Goal: Information Seeking & Learning: Learn about a topic

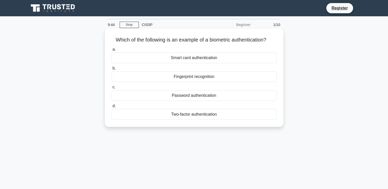
click at [215, 80] on div "Fingerprint recognition" at bounding box center [193, 76] width 165 height 11
click at [111, 70] on input "b. Fingerprint recognition" at bounding box center [111, 68] width 0 height 3
click at [208, 77] on div "Authentication" at bounding box center [193, 76] width 165 height 11
click at [111, 70] on input "b. Authentication" at bounding box center [111, 68] width 0 height 3
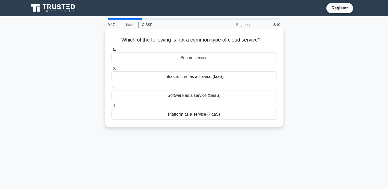
click at [205, 60] on div "Secure service" at bounding box center [193, 58] width 165 height 11
click at [111, 51] on input "a. Secure service" at bounding box center [111, 49] width 0 height 3
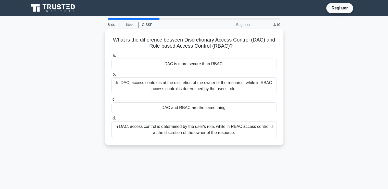
click at [195, 107] on div "DAC and RBAC are the same thing." at bounding box center [193, 107] width 165 height 11
click at [111, 101] on input "c. DAC and RBAC are the same thing." at bounding box center [111, 99] width 0 height 3
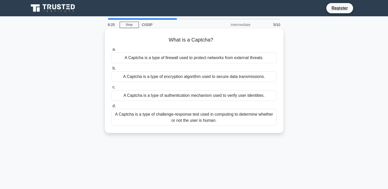
click at [230, 94] on div "A Captcha is a type of authentication mechanism used to verify user identities." at bounding box center [193, 95] width 165 height 11
click at [111, 89] on input "c. A Captcha is a type of authentication mechanism used to verify user identiti…" at bounding box center [111, 87] width 0 height 3
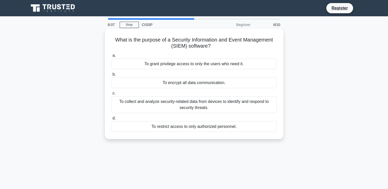
click at [226, 102] on div "To collect and analyze security-related data from devices to identify and respo…" at bounding box center [193, 104] width 165 height 17
click at [111, 95] on input "c. To collect and analyze security-related data from devices to identify and re…" at bounding box center [111, 93] width 0 height 3
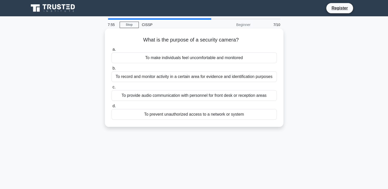
click at [218, 78] on div "To record and monitor activity in a certain area for evidence and identificatio…" at bounding box center [193, 76] width 165 height 11
click at [111, 70] on input "b. To record and monitor activity in a certain area for evidence and identifica…" at bounding box center [111, 68] width 0 height 3
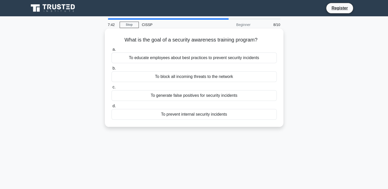
click at [216, 78] on div "To block all incoming threats to the network" at bounding box center [193, 76] width 165 height 11
click at [111, 70] on input "b. To block all incoming threats to the network" at bounding box center [111, 68] width 0 height 3
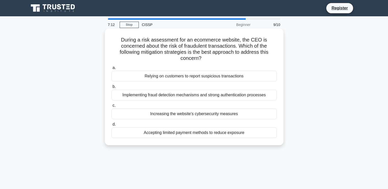
click at [233, 117] on div "Increasing the website's cybersecurity measures" at bounding box center [193, 114] width 165 height 11
click at [111, 107] on input "c. Increasing the website's cybersecurity measures" at bounding box center [111, 105] width 0 height 3
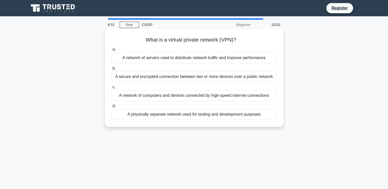
click at [230, 76] on div "A secure and encrypted connection between two or more devices over a public net…" at bounding box center [193, 76] width 165 height 11
click at [111, 70] on input "b. A secure and encrypted connection between two or more devices over a public …" at bounding box center [111, 68] width 0 height 3
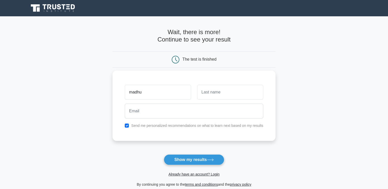
type input "Madhumitha"
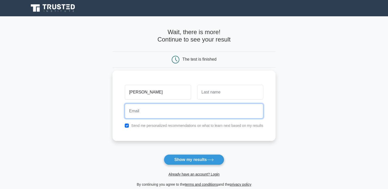
click at [149, 113] on input "email" at bounding box center [194, 111] width 138 height 15
type input "madhumithavellore@gmail.com"
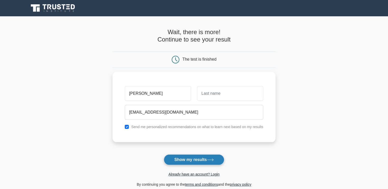
click at [206, 157] on button "Show my results" at bounding box center [194, 159] width 60 height 11
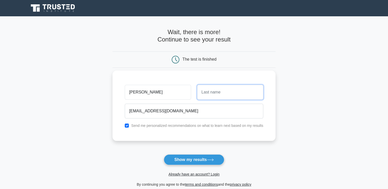
click at [209, 97] on input "text" at bounding box center [230, 92] width 66 height 15
type input "M"
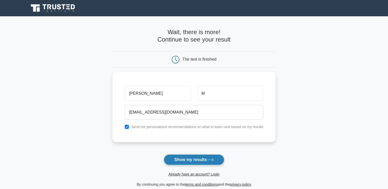
click at [211, 157] on button "Show my results" at bounding box center [194, 159] width 60 height 11
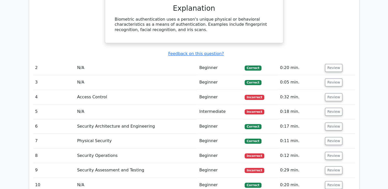
scroll to position [517, 0]
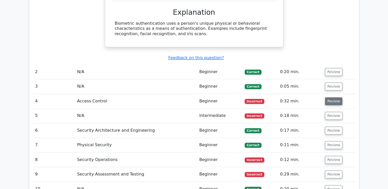
click at [337, 97] on button "Review" at bounding box center [333, 101] width 17 height 8
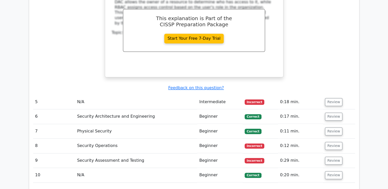
scroll to position [752, 0]
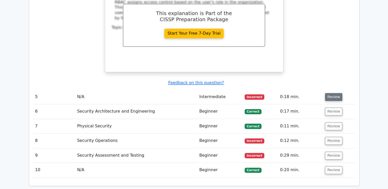
click at [336, 93] on button "Review" at bounding box center [333, 97] width 17 height 8
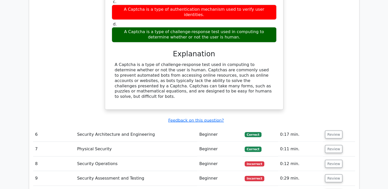
scroll to position [929, 0]
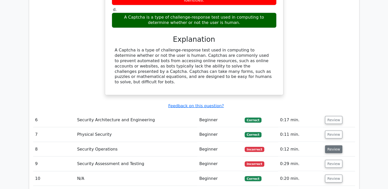
click at [335, 145] on button "Review" at bounding box center [333, 149] width 17 height 8
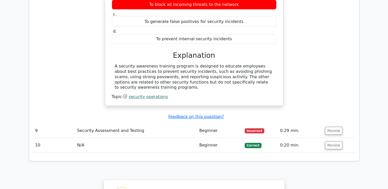
scroll to position [1135, 0]
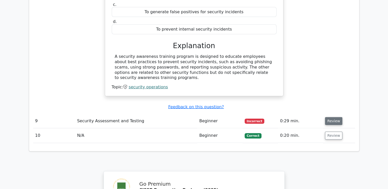
click at [337, 117] on button "Review" at bounding box center [333, 121] width 17 height 8
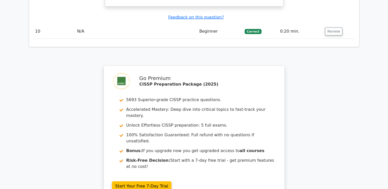
scroll to position [1468, 0]
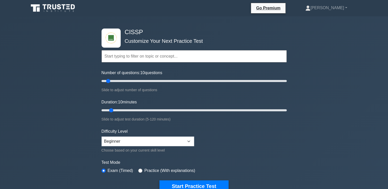
click at [162, 56] on input "text" at bounding box center [193, 56] width 185 height 12
click at [186, 140] on select "Beginner Intermediate Expert" at bounding box center [147, 142] width 93 height 10
click at [101, 137] on select "Beginner Intermediate Expert" at bounding box center [147, 142] width 93 height 10
click at [196, 183] on button "Start Practice Test" at bounding box center [193, 186] width 69 height 12
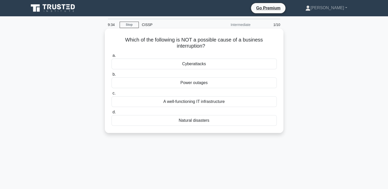
click at [231, 118] on div "Natural disasters" at bounding box center [193, 120] width 165 height 11
click at [111, 114] on input "d. Natural disasters" at bounding box center [111, 112] width 0 height 3
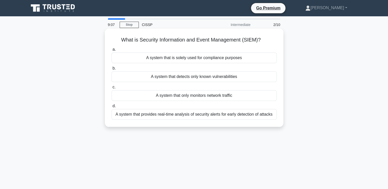
click at [251, 117] on div "A system that provides real-time analysis of security alerts for early detectio…" at bounding box center [193, 114] width 165 height 11
click at [111, 108] on input "d. A system that provides real-time analysis of security alerts for early detec…" at bounding box center [111, 105] width 0 height 3
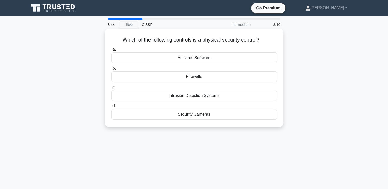
click at [234, 101] on div "Intrusion Detection Systems" at bounding box center [193, 95] width 165 height 11
click at [111, 89] on input "c. Intrusion Detection Systems" at bounding box center [111, 87] width 0 height 3
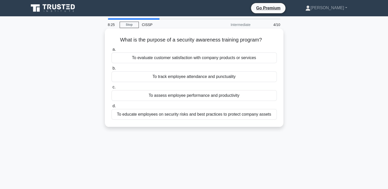
click at [227, 117] on div "To educate employees on security risks and best practices to protect company as…" at bounding box center [193, 114] width 165 height 11
click at [111, 108] on input "d. To educate employees on security risks and best practices to protect company…" at bounding box center [111, 105] width 0 height 3
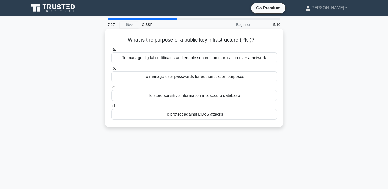
click at [212, 60] on div "To manage digital certificates and enable secure communication over a network" at bounding box center [193, 58] width 165 height 11
click at [111, 51] on input "a. To manage digital certificates and enable secure communication over a network" at bounding box center [111, 49] width 0 height 3
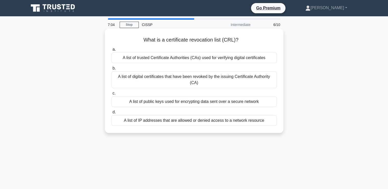
click at [204, 105] on div "A list of public keys used for encrypting data sent over a secure network" at bounding box center [193, 101] width 165 height 11
click at [111, 95] on input "c. A list of public keys used for encrypting data sent over a secure network" at bounding box center [111, 93] width 0 height 3
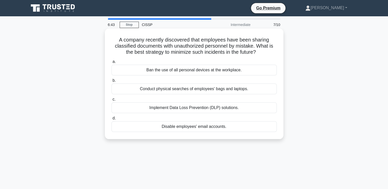
click at [206, 108] on div "Implement Data Loss Prevention (DLP) solutions." at bounding box center [193, 107] width 165 height 11
click at [111, 101] on input "c. Implement Data Loss Prevention (DLP) solutions." at bounding box center [111, 99] width 0 height 3
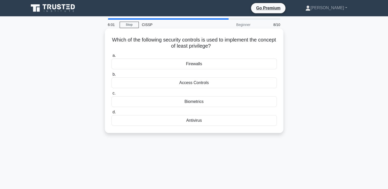
click at [207, 103] on div "Biometrics" at bounding box center [193, 101] width 165 height 11
click at [111, 95] on input "c. Biometrics" at bounding box center [111, 93] width 0 height 3
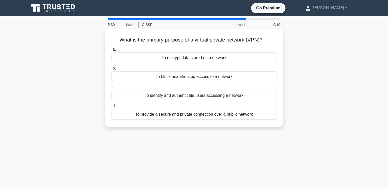
click at [239, 116] on div "To provide a secure and private connection over a public network" at bounding box center [193, 114] width 165 height 11
click at [111, 108] on input "d. To provide a secure and private connection over a public network" at bounding box center [111, 105] width 0 height 3
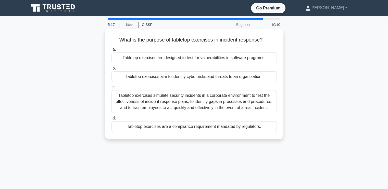
click at [234, 103] on div "Tabletop exercises simulate security incidents in a corporate environment to te…" at bounding box center [193, 101] width 165 height 23
click at [111, 89] on input "c. Tabletop exercises simulate security incidents in a corporate environment to…" at bounding box center [111, 87] width 0 height 3
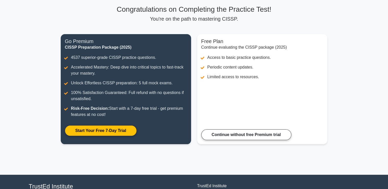
scroll to position [35, 0]
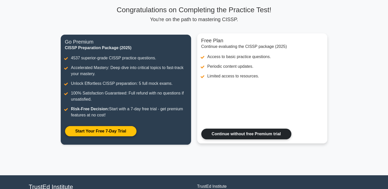
click at [262, 144] on div "Free Plan Continue evaluating the CISSP package (2025) Access to basic practice…" at bounding box center [262, 93] width 136 height 116
click at [259, 138] on link "Continue without free Premium trial" at bounding box center [246, 134] width 90 height 11
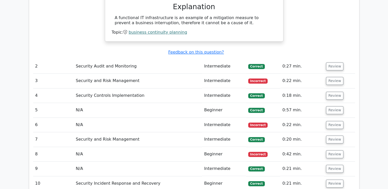
scroll to position [525, 0]
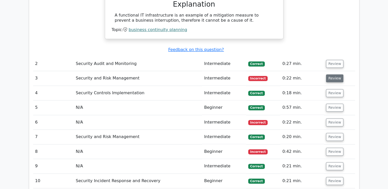
click at [336, 74] on button "Review" at bounding box center [334, 78] width 17 height 8
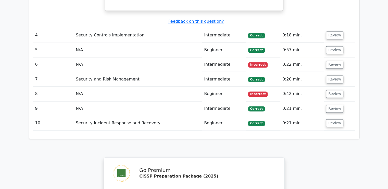
scroll to position [757, 0]
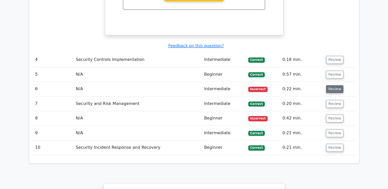
click at [333, 85] on button "Review" at bounding box center [334, 89] width 17 height 8
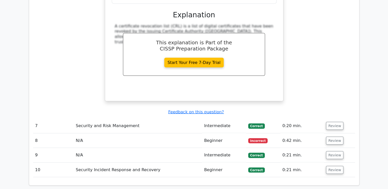
scroll to position [957, 0]
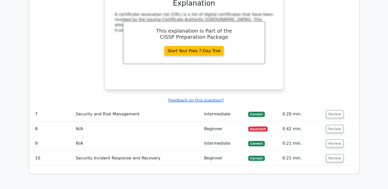
click at [259, 126] on span "Incorrect" at bounding box center [258, 128] width 20 height 5
click at [257, 122] on td "Incorrect" at bounding box center [263, 129] width 34 height 15
click at [328, 125] on button "Review" at bounding box center [334, 129] width 17 height 8
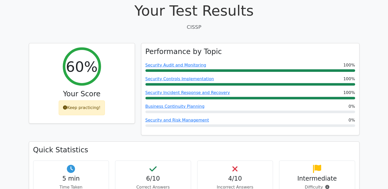
scroll to position [210, 0]
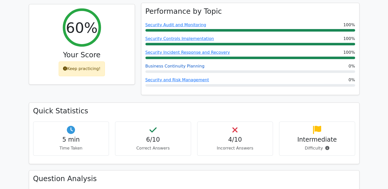
click at [189, 64] on link "Business Continuity Planning" at bounding box center [174, 66] width 59 height 5
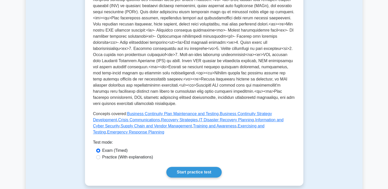
scroll to position [165, 0]
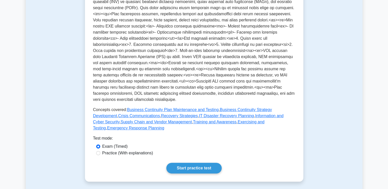
click at [135, 150] on label "Practice (With explanations)" at bounding box center [127, 153] width 51 height 6
click at [100, 151] on input "Practice (With explanations)" at bounding box center [98, 153] width 4 height 4
radio input "true"
click at [191, 163] on link "Start practice test" at bounding box center [193, 168] width 55 height 11
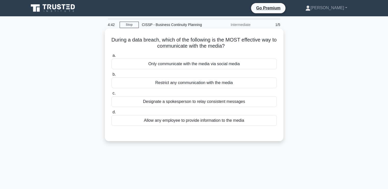
click at [204, 121] on div "Allow any employee to provide information to the media" at bounding box center [193, 120] width 165 height 11
click at [111, 114] on input "d. Allow any employee to provide information to the media" at bounding box center [111, 112] width 0 height 3
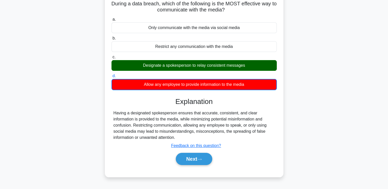
scroll to position [37, 0]
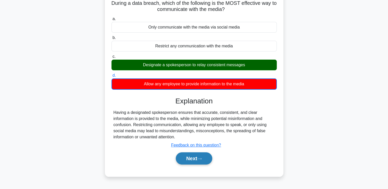
click at [196, 158] on button "Next" at bounding box center [194, 158] width 36 height 12
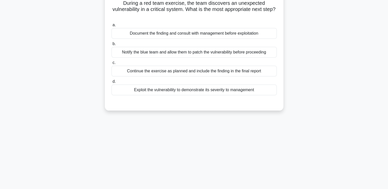
click at [215, 36] on div "Document the finding and consult with management before exploitation" at bounding box center [193, 33] width 165 height 11
click at [111, 27] on input "a. Document the finding and consult with management before exploitation" at bounding box center [111, 24] width 0 height 3
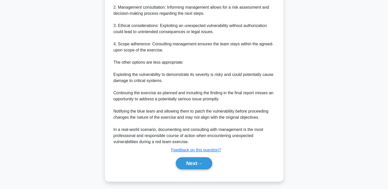
scroll to position [192, 0]
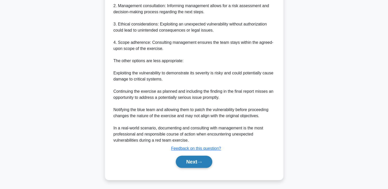
click at [186, 163] on button "Next" at bounding box center [194, 162] width 36 height 12
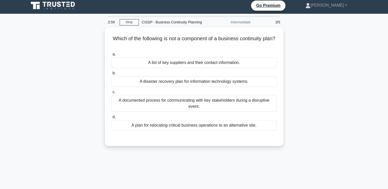
scroll to position [2, 0]
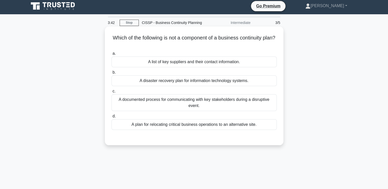
drag, startPoint x: 281, startPoint y: 118, endPoint x: 250, endPoint y: 104, distance: 34.1
click at [250, 104] on div "Which of the following is not a component of a business continuity plan? .spinn…" at bounding box center [194, 86] width 178 height 119
click at [250, 104] on div "A documented process for communicating with key stakeholders during a disruptiv…" at bounding box center [193, 102] width 165 height 17
click at [111, 93] on input "c. A documented process for communicating with key stakeholders during a disrup…" at bounding box center [111, 91] width 0 height 3
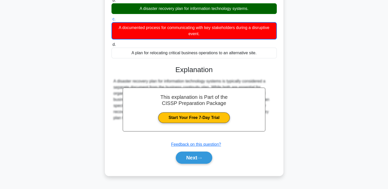
scroll to position [86, 0]
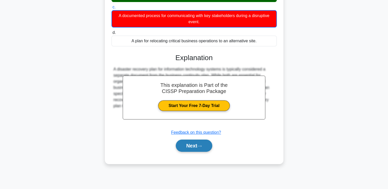
click at [192, 145] on button "Next" at bounding box center [194, 146] width 36 height 12
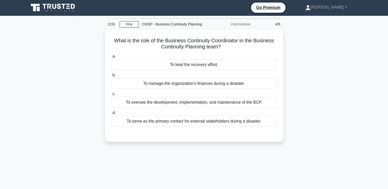
scroll to position [0, 0]
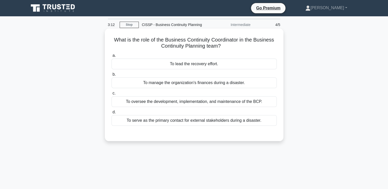
click at [227, 105] on div "To oversee the development, implementation, and maintenance of the BCP." at bounding box center [193, 101] width 165 height 11
click at [111, 95] on input "c. To oversee the development, implementation, and maintenance of the BCP." at bounding box center [111, 93] width 0 height 3
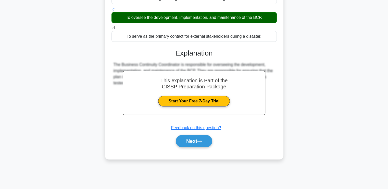
scroll to position [85, 0]
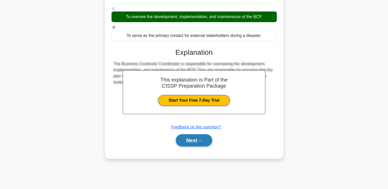
click at [199, 141] on icon at bounding box center [199, 140] width 5 height 3
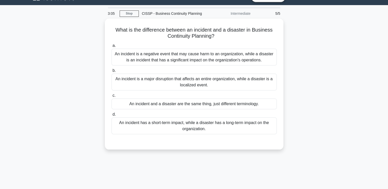
scroll to position [8, 0]
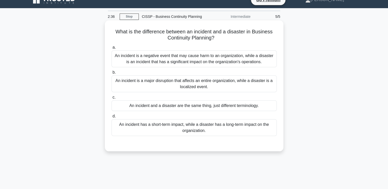
click at [269, 125] on div "An incident has a short-term impact, while a disaster has a long-term impact on…" at bounding box center [193, 127] width 165 height 17
click at [111, 118] on input "d. An incident has a short-term impact, while a disaster has a long-term impact…" at bounding box center [111, 116] width 0 height 3
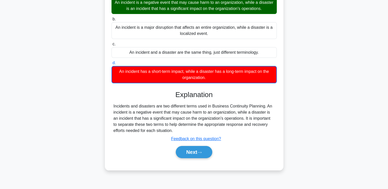
scroll to position [73, 0]
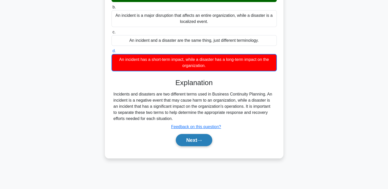
click at [198, 139] on button "Next" at bounding box center [194, 140] width 36 height 12
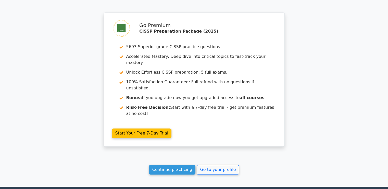
scroll to position [668, 0]
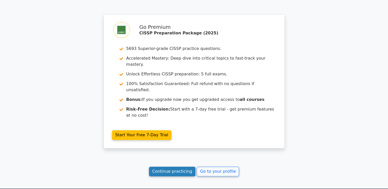
click at [174, 167] on link "Continue practicing" at bounding box center [172, 172] width 47 height 10
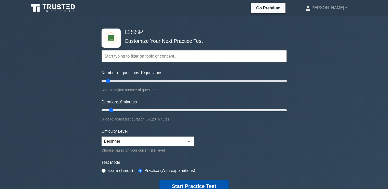
click at [215, 182] on button "Start Practice Test" at bounding box center [193, 186] width 69 height 12
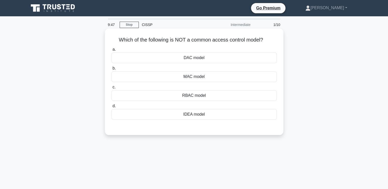
click at [207, 114] on div "IDEA model" at bounding box center [193, 114] width 165 height 11
click at [111, 108] on input "d. IDEA model" at bounding box center [111, 105] width 0 height 3
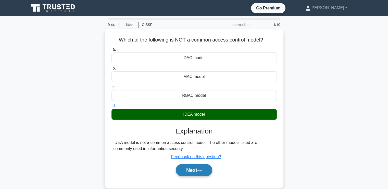
click at [192, 167] on button "Next" at bounding box center [194, 170] width 36 height 12
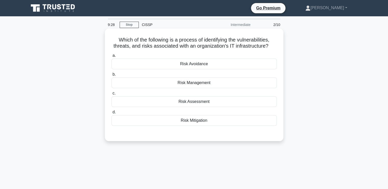
click at [211, 65] on div "Risk Avoidance" at bounding box center [193, 64] width 165 height 11
click at [111, 57] on input "a. Risk Avoidance" at bounding box center [111, 55] width 0 height 3
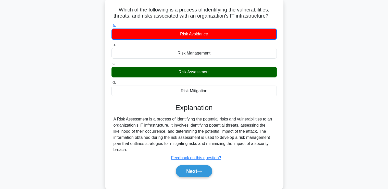
scroll to position [44, 0]
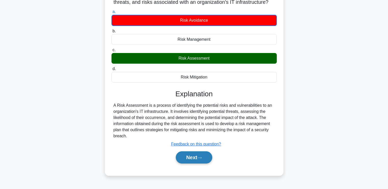
click at [201, 156] on icon at bounding box center [199, 157] width 5 height 3
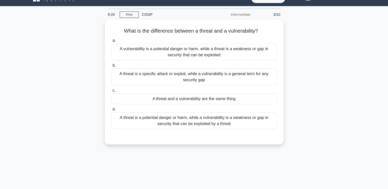
scroll to position [9, 0]
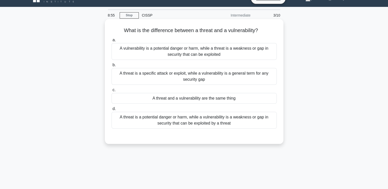
click at [249, 82] on div "A threat is a specific attack or exploit, while a vulnerability is a general te…" at bounding box center [193, 76] width 165 height 17
click at [111, 67] on input "b. A threat is a specific attack or exploit, while a vulnerability is a general…" at bounding box center [111, 64] width 0 height 3
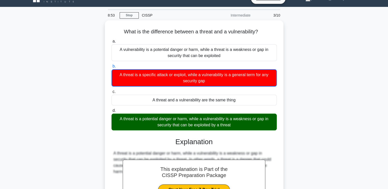
scroll to position [86, 0]
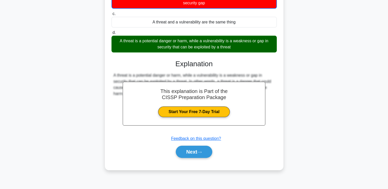
click at [193, 161] on div "a. A vulnerability is a potential danger or harm, while a threat is a weakness …" at bounding box center [194, 61] width 166 height 205
click at [193, 149] on button "Next" at bounding box center [194, 152] width 36 height 12
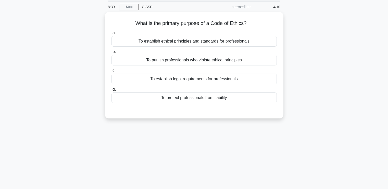
scroll to position [17, 0]
click at [260, 78] on div "To establish legal requirements for professionals" at bounding box center [193, 78] width 165 height 11
click at [111, 72] on input "c. To establish legal requirements for professionals" at bounding box center [111, 69] width 0 height 3
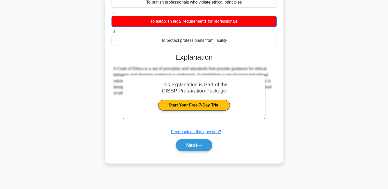
scroll to position [86, 0]
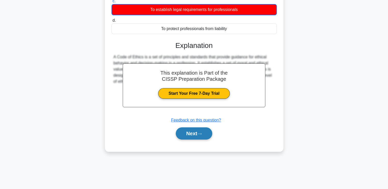
click at [191, 137] on button "Next" at bounding box center [194, 133] width 36 height 12
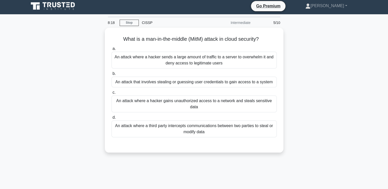
scroll to position [0, 0]
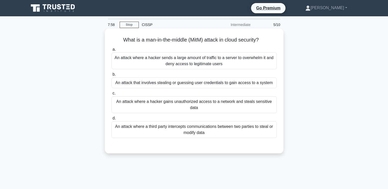
click at [229, 130] on div "An attack where a third party intercepts communications between two parties to …" at bounding box center [193, 129] width 165 height 17
click at [111, 120] on input "d. An attack where a third party intercepts communications between two parties …" at bounding box center [111, 118] width 0 height 3
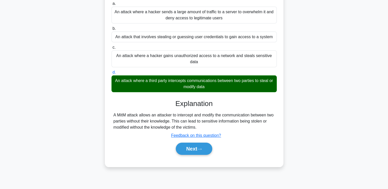
scroll to position [48, 0]
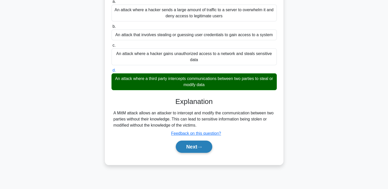
click at [188, 149] on button "Next" at bounding box center [194, 147] width 36 height 12
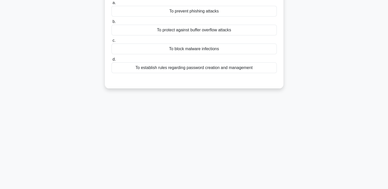
scroll to position [0, 0]
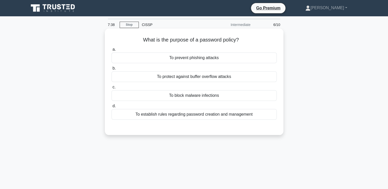
click at [219, 98] on div "To block malware infections" at bounding box center [193, 95] width 165 height 11
click at [111, 89] on input "c. To block malware infections" at bounding box center [111, 87] width 0 height 3
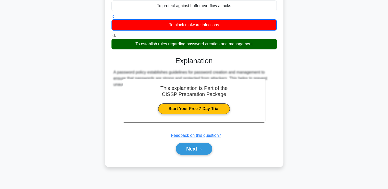
scroll to position [79, 0]
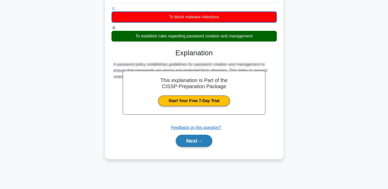
click at [202, 138] on button "Next" at bounding box center [194, 141] width 36 height 12
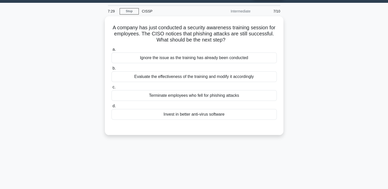
scroll to position [12, 0]
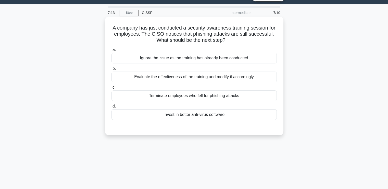
click at [223, 77] on div "Evaluate the effectiveness of the training and modify it accordingly" at bounding box center [193, 77] width 165 height 11
click at [111, 70] on input "b. Evaluate the effectiveness of the training and modify it accordingly" at bounding box center [111, 68] width 0 height 3
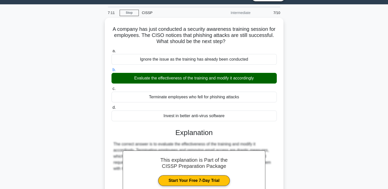
drag, startPoint x: 386, startPoint y: 93, endPoint x: 389, endPoint y: 95, distance: 3.3
click at [387, 95] on html "Go Premium Madhumitha Profile" at bounding box center [194, 125] width 388 height 275
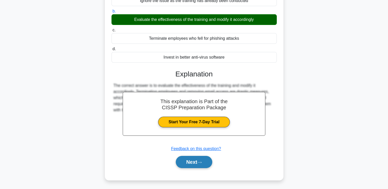
click at [193, 167] on button "Next" at bounding box center [194, 162] width 36 height 12
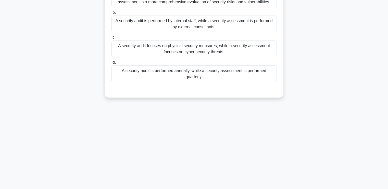
scroll to position [15, 0]
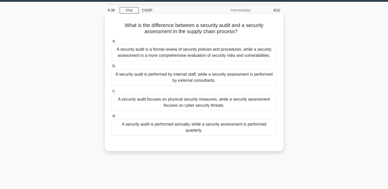
click at [209, 53] on div "A security audit is a formal review of security policies and procedures, while …" at bounding box center [193, 52] width 165 height 17
click at [111, 43] on input "a. A security audit is a formal review of security policies and procedures, whi…" at bounding box center [111, 41] width 0 height 3
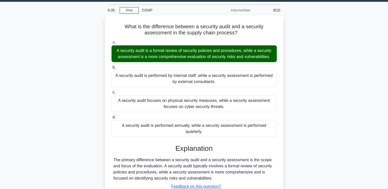
scroll to position [86, 0]
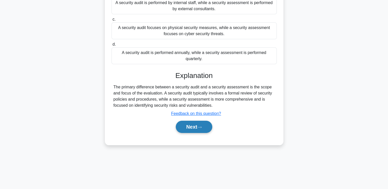
click at [199, 128] on icon at bounding box center [199, 127] width 5 height 3
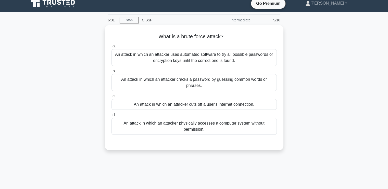
scroll to position [0, 0]
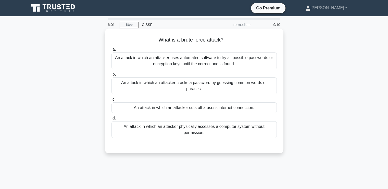
click at [208, 58] on div "An attack in which an attacker uses automated software to try all possible pass…" at bounding box center [193, 61] width 165 height 17
click at [111, 51] on input "a. An attack in which an attacker uses automated software to try all possible p…" at bounding box center [111, 49] width 0 height 3
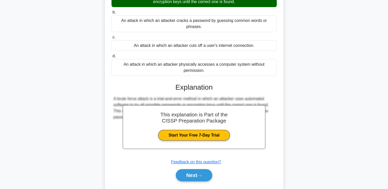
scroll to position [66, 0]
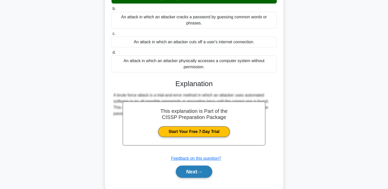
click at [204, 166] on button "Next" at bounding box center [194, 172] width 36 height 12
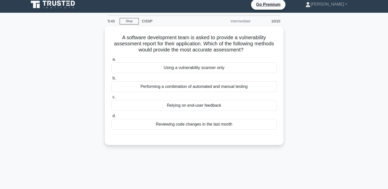
scroll to position [0, 0]
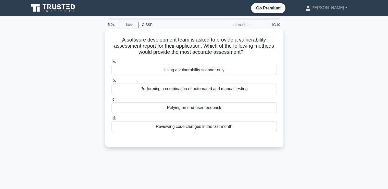
click at [178, 87] on div "Performing a combination of automated and manual testing" at bounding box center [193, 89] width 165 height 11
click at [111, 82] on input "b. Performing a combination of automated and manual testing" at bounding box center [111, 80] width 0 height 3
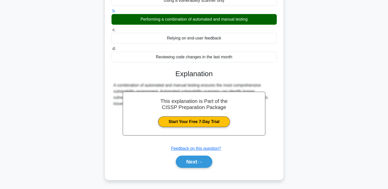
scroll to position [86, 0]
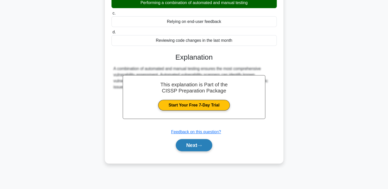
click at [197, 150] on button "Next" at bounding box center [194, 145] width 36 height 12
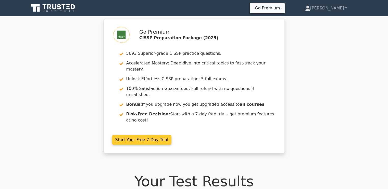
click at [158, 135] on link "Start Your Free 7-Day Trial" at bounding box center [142, 140] width 60 height 10
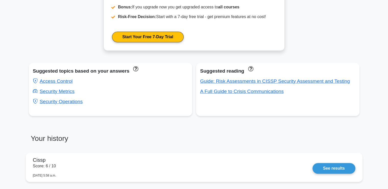
scroll to position [254, 0]
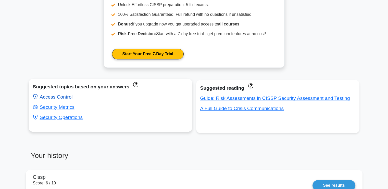
click at [65, 99] on link "Access Control" at bounding box center [53, 96] width 40 height 5
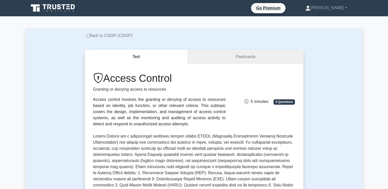
click at [140, 62] on button "Test" at bounding box center [136, 57] width 103 height 15
click at [114, 55] on button "Test" at bounding box center [136, 57] width 103 height 15
drag, startPoint x: 114, startPoint y: 55, endPoint x: 145, endPoint y: 62, distance: 31.9
click at [145, 62] on button "Test" at bounding box center [136, 57] width 103 height 15
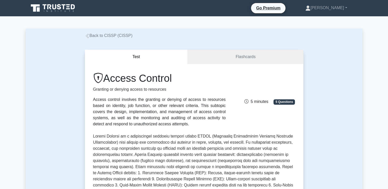
click at [145, 62] on button "Test" at bounding box center [136, 57] width 103 height 15
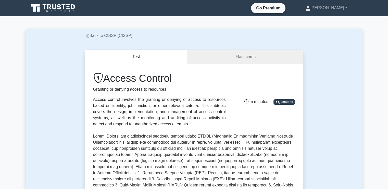
click at [145, 62] on button "Test" at bounding box center [136, 57] width 103 height 15
drag, startPoint x: 145, startPoint y: 62, endPoint x: 222, endPoint y: 149, distance: 116.2
click at [222, 149] on div "Test Flashcards Access Control Granting or denying access to resources Access c…" at bounding box center [194, 186] width 218 height 273
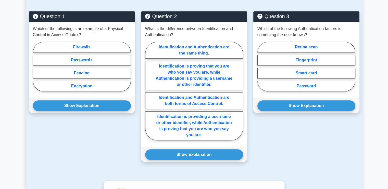
scroll to position [369, 0]
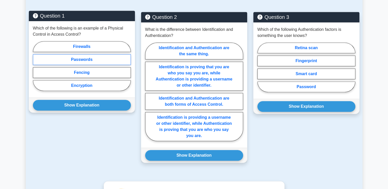
click at [99, 61] on label "Passwords" at bounding box center [82, 59] width 98 height 11
click at [36, 66] on input "Passwords" at bounding box center [34, 67] width 3 height 3
radio input "true"
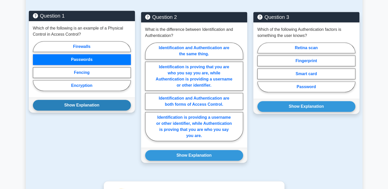
click at [97, 108] on button "Show Explanation" at bounding box center [82, 105] width 98 height 11
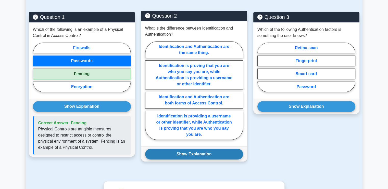
click at [201, 150] on button "Show Explanation" at bounding box center [194, 154] width 98 height 11
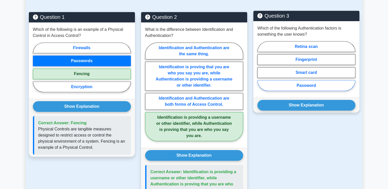
click at [302, 84] on label "Password" at bounding box center [306, 85] width 98 height 11
click at [260, 69] on input "Password" at bounding box center [258, 67] width 3 height 3
radio input "true"
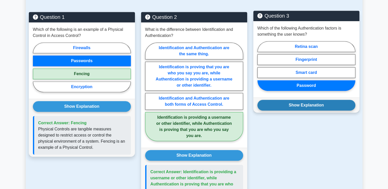
click at [309, 105] on button "Show Explanation" at bounding box center [306, 105] width 98 height 11
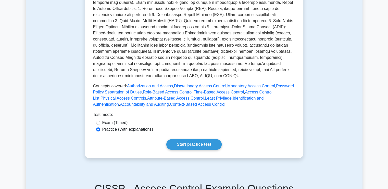
scroll to position [169, 0]
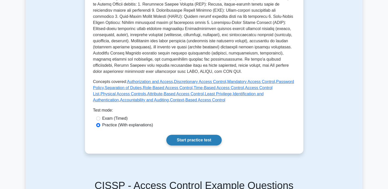
click at [212, 138] on link "Start practice test" at bounding box center [193, 140] width 55 height 11
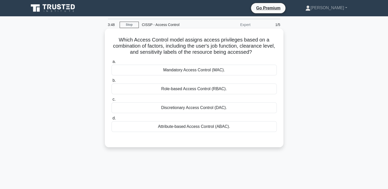
click at [203, 109] on div "Discretionary Access Control (DAC)." at bounding box center [193, 107] width 165 height 11
click at [111, 101] on input "c. Discretionary Access Control (DAC)." at bounding box center [111, 99] width 0 height 3
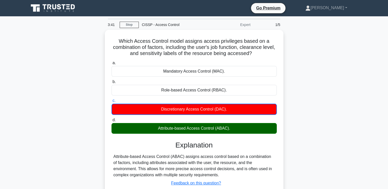
scroll to position [86, 0]
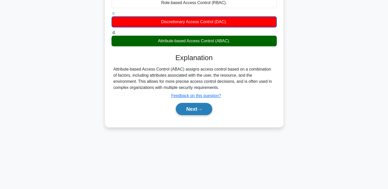
click at [200, 112] on button "Next" at bounding box center [194, 109] width 36 height 12
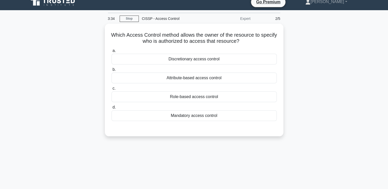
scroll to position [6, 0]
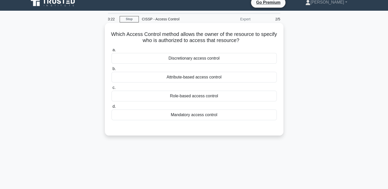
click at [255, 94] on div "Role-based access control" at bounding box center [193, 96] width 165 height 11
click at [111, 89] on input "c. Role-based access control" at bounding box center [111, 87] width 0 height 3
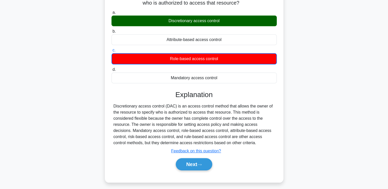
scroll to position [65, 0]
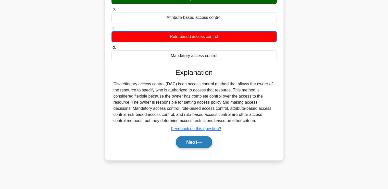
click at [189, 145] on button "Next" at bounding box center [194, 142] width 36 height 12
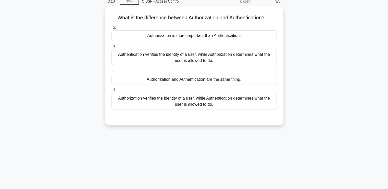
scroll to position [24, 0]
click at [361, 104] on div "What is the difference between Authorization and Authentication? .spinner_0XTQ{…" at bounding box center [194, 68] width 336 height 125
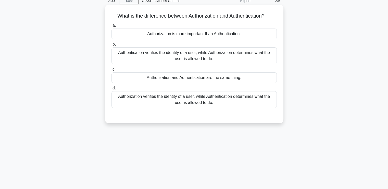
click at [250, 100] on div "Authorization verifies the identity of a user, while Authentication determines …" at bounding box center [193, 99] width 165 height 17
click at [111, 90] on input "d. Authorization verifies the identity of a user, while Authentication determin…" at bounding box center [111, 88] width 0 height 3
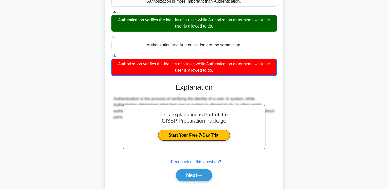
scroll to position [58, 0]
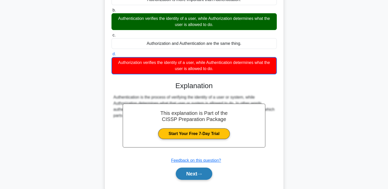
click at [187, 174] on button "Next" at bounding box center [194, 174] width 36 height 12
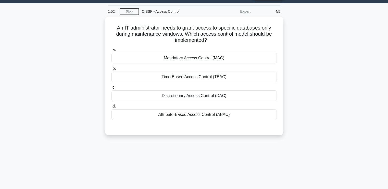
scroll to position [13, 0]
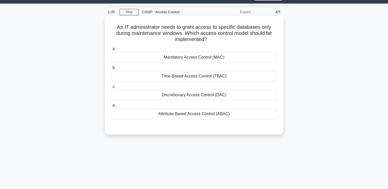
click at [231, 97] on div "Discretionary Access Control (DAC)" at bounding box center [193, 95] width 165 height 11
click at [111, 88] on input "c. Discretionary Access Control (DAC)" at bounding box center [111, 86] width 0 height 3
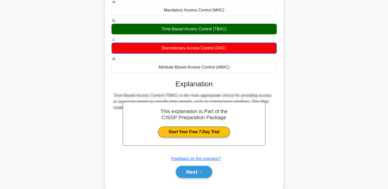
scroll to position [86, 0]
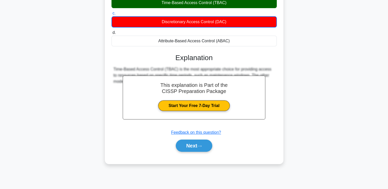
click at [207, 139] on div "Next" at bounding box center [193, 146] width 165 height 16
click at [205, 142] on button "Next" at bounding box center [194, 146] width 36 height 12
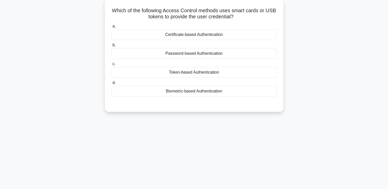
scroll to position [0, 0]
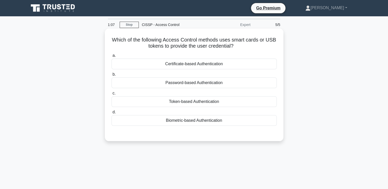
click at [198, 83] on div "Password-based Authentication" at bounding box center [193, 82] width 165 height 11
click at [111, 76] on input "b. Password-based Authentication" at bounding box center [111, 74] width 0 height 3
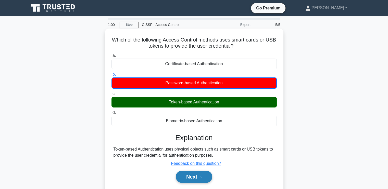
click at [202, 172] on button "Next" at bounding box center [194, 177] width 36 height 12
